Goal: Task Accomplishment & Management: Complete application form

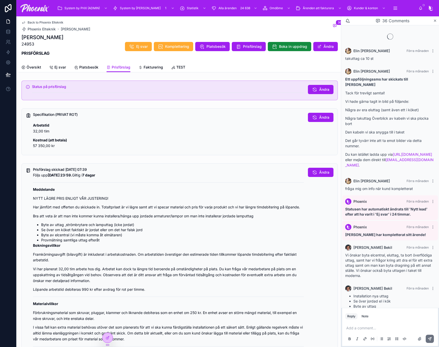
scroll to position [636, 0]
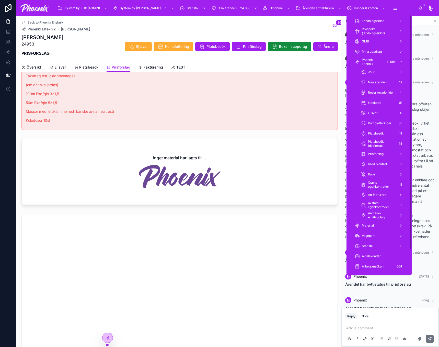
click at [377, 61] on span "Phoenix Elteknik" at bounding box center [372, 62] width 21 height 8
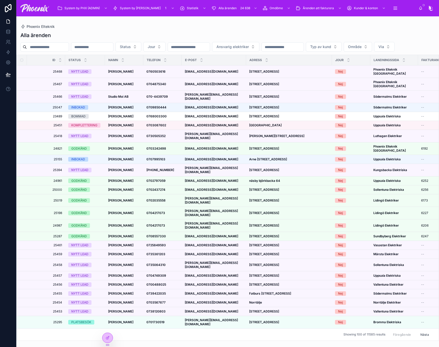
click at [33, 49] on input "text" at bounding box center [48, 46] width 42 height 7
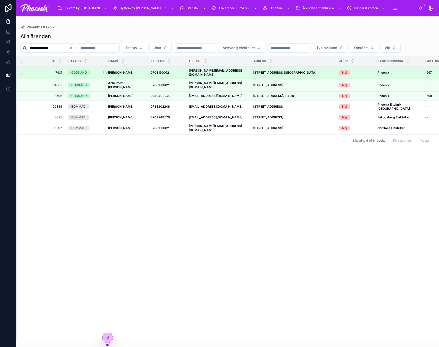
type input "**********"
click at [125, 74] on strong "[PERSON_NAME]" at bounding box center [120, 73] width 25 height 4
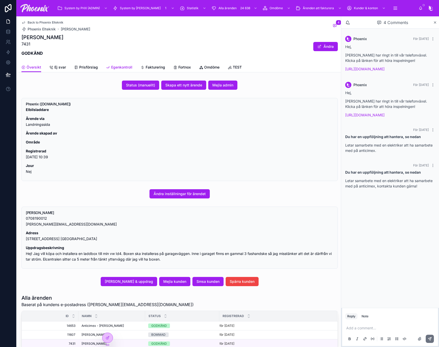
click at [119, 66] on span "Egenkontroll" at bounding box center [121, 67] width 21 height 5
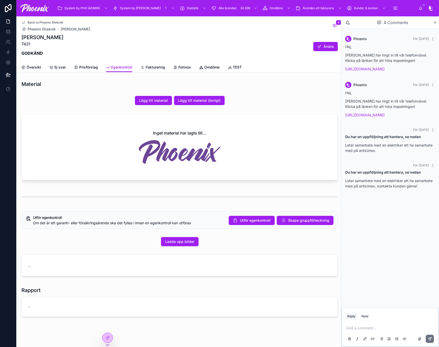
scroll to position [5, 0]
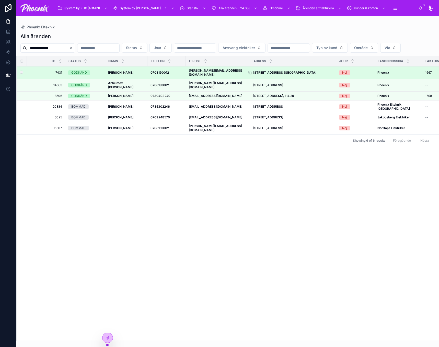
click at [277, 74] on strong "[STREET_ADDRESS] [GEOGRAPHIC_DATA]" at bounding box center [284, 73] width 63 height 4
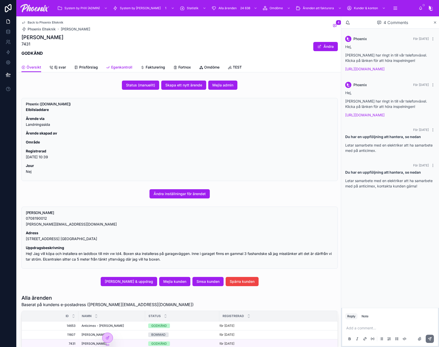
click at [117, 70] on link "Egenkontroll" at bounding box center [119, 68] width 26 height 10
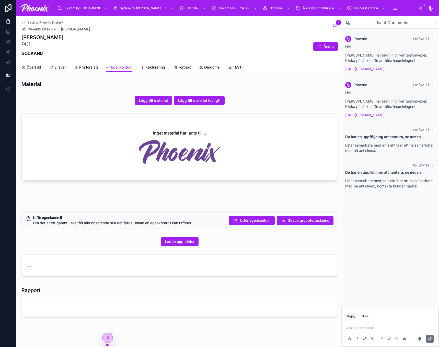
click at [24, 43] on p "7431" at bounding box center [42, 44] width 42 height 6
copy p "7431"
drag, startPoint x: 29, startPoint y: 61, endPoint x: 34, endPoint y: 66, distance: 7.1
click at [30, 63] on div "Back to Phoenix Elteknik [PERSON_NAME] [PERSON_NAME] 4 [PERSON_NAME] 7431 GODKÄ…" at bounding box center [179, 44] width 322 height 56
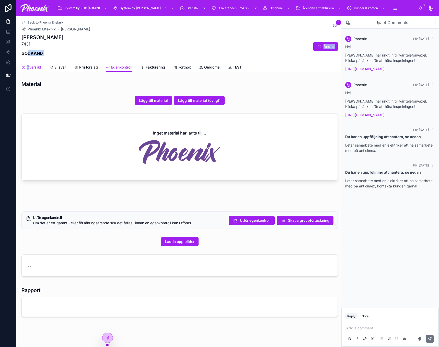
click at [34, 66] on span "Översikt" at bounding box center [34, 67] width 15 height 5
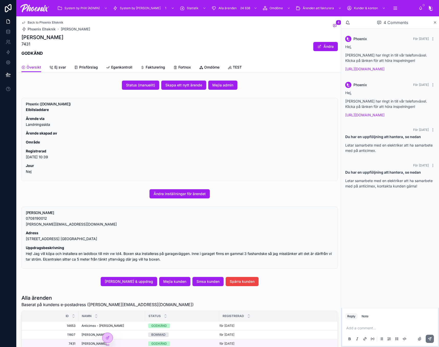
click at [55, 239] on p "Adress [STREET_ADDRESS] [GEOGRAPHIC_DATA]" at bounding box center [180, 236] width 308 height 12
click at [55, 238] on p "Adress [STREET_ADDRESS] [GEOGRAPHIC_DATA]" at bounding box center [180, 236] width 308 height 12
copy div "[STREET_ADDRESS] [GEOGRAPHIC_DATA]"
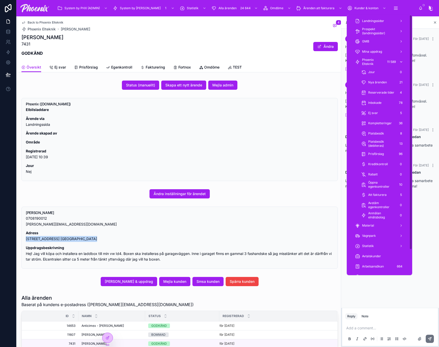
click at [374, 61] on span "Phoenix Elteknik" at bounding box center [372, 62] width 21 height 8
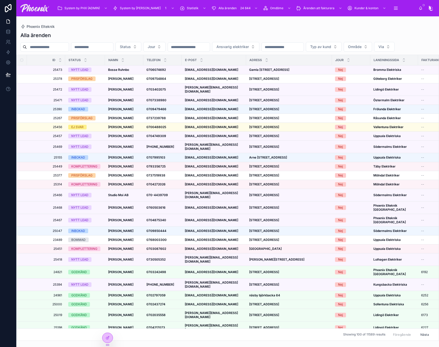
click at [65, 44] on input "text" at bounding box center [48, 46] width 42 height 7
paste input "**********"
type input "**********"
click at [118, 33] on div "Alla ärenden" at bounding box center [227, 35] width 414 height 7
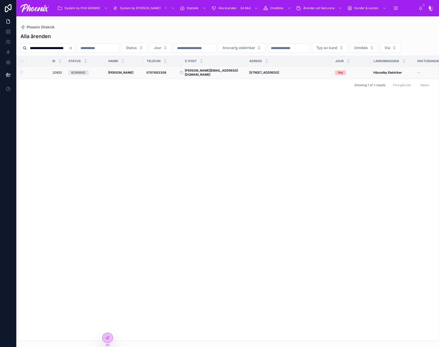
click at [220, 76] on strong "[PERSON_NAME][EMAIL_ADDRESS][DOMAIN_NAME]" at bounding box center [211, 72] width 53 height 8
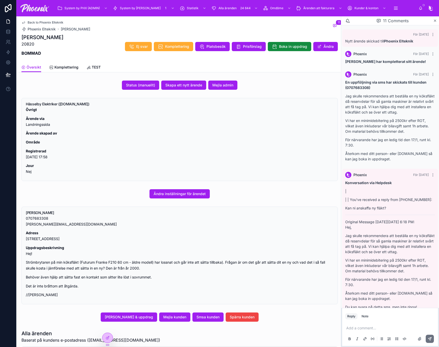
scroll to position [628, 0]
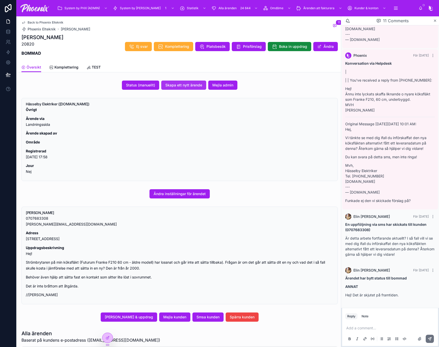
click at [184, 85] on span "Skapa ett nytt ärende" at bounding box center [183, 85] width 37 height 5
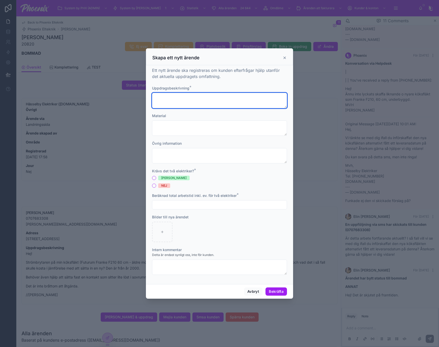
click at [229, 94] on textarea at bounding box center [219, 100] width 135 height 15
paste textarea "**********"
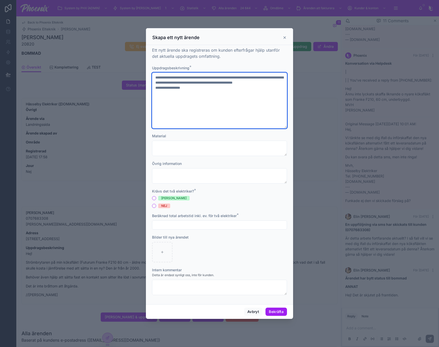
drag, startPoint x: 170, startPoint y: 89, endPoint x: 152, endPoint y: 89, distance: 18.4
click at [152, 89] on div "**********" at bounding box center [219, 174] width 147 height 259
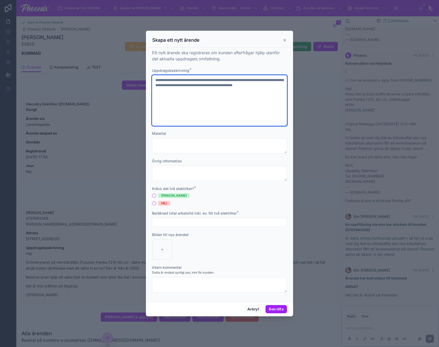
type textarea "**********"
click at [160, 200] on div "JA NEJ" at bounding box center [219, 199] width 135 height 12
click at [161, 203] on div "NEJ" at bounding box center [164, 203] width 6 height 5
click at [156, 203] on button "NEJ" at bounding box center [154, 203] width 4 height 4
click at [181, 221] on input "text" at bounding box center [219, 222] width 134 height 7
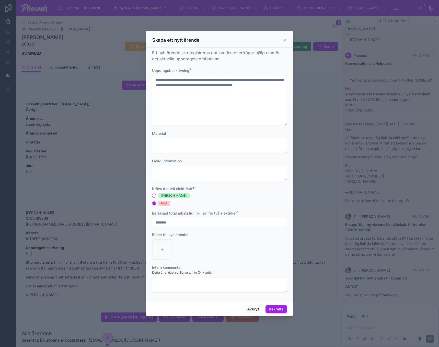
type input "********"
click at [270, 303] on div "Avbryt Bekräfta" at bounding box center [219, 308] width 147 height 15
click at [272, 307] on button "Bekräfta" at bounding box center [275, 309] width 21 height 8
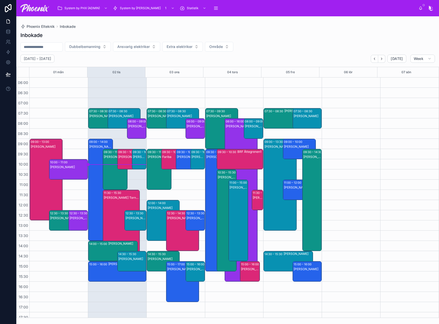
scroll to position [6, 0]
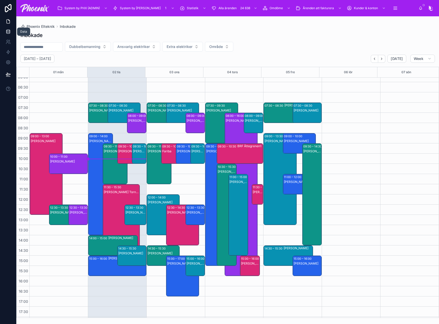
click at [11, 28] on link at bounding box center [8, 32] width 16 height 10
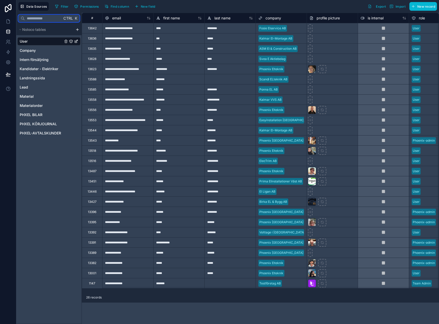
click at [40, 21] on input "text" at bounding box center [43, 18] width 37 height 9
click at [33, 86] on div "Lead" at bounding box center [48, 87] width 63 height 8
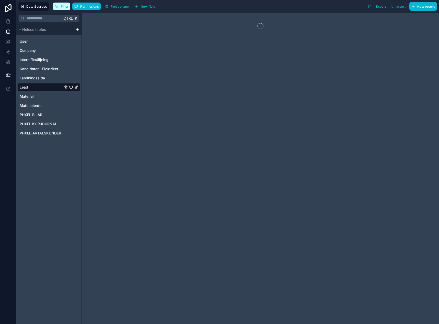
click at [67, 8] on span "Filter" at bounding box center [65, 7] width 8 height 4
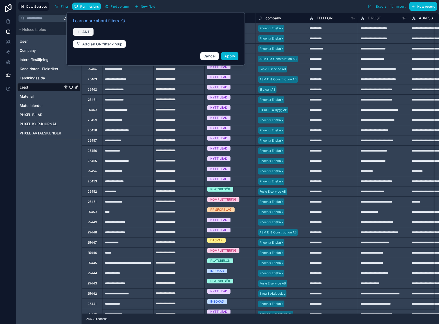
click at [79, 30] on icon "button" at bounding box center [78, 32] width 4 height 4
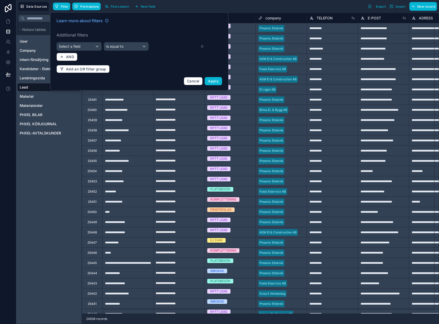
click at [81, 51] on div "Learn more about filters Additional filters Select a field Is equal to AND Add …" at bounding box center [139, 52] width 172 height 74
click at [81, 47] on div "Select a field" at bounding box center [79, 46] width 45 height 8
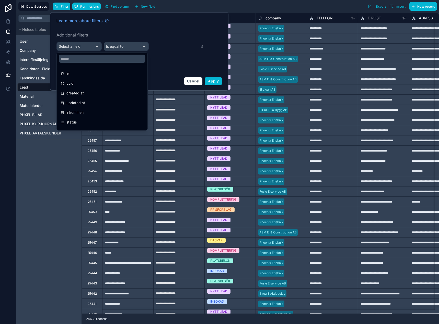
drag, startPoint x: 80, startPoint y: 72, endPoint x: 102, endPoint y: 60, distance: 24.0
click at [81, 70] on div "id" at bounding box center [102, 73] width 89 height 9
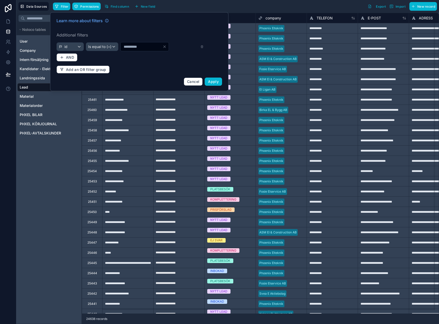
click at [145, 48] on input "*" at bounding box center [142, 46] width 42 height 7
paste input "***"
type input "****"
click at [220, 82] on button "Apply" at bounding box center [213, 82] width 17 height 8
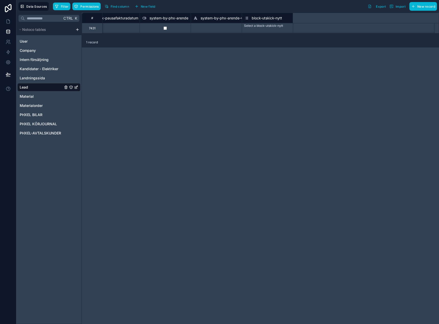
scroll to position [0, 10292]
